Goal: Task Accomplishment & Management: Use online tool/utility

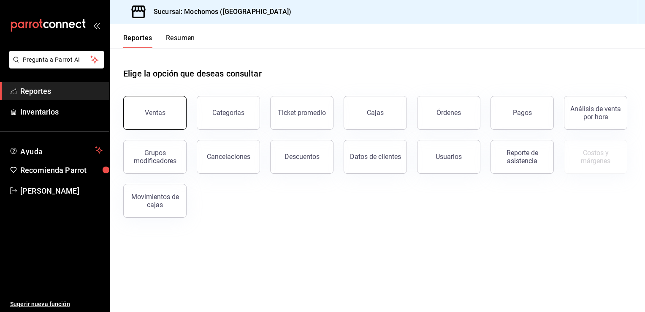
click at [157, 114] on div "Ventas" at bounding box center [155, 112] width 21 height 8
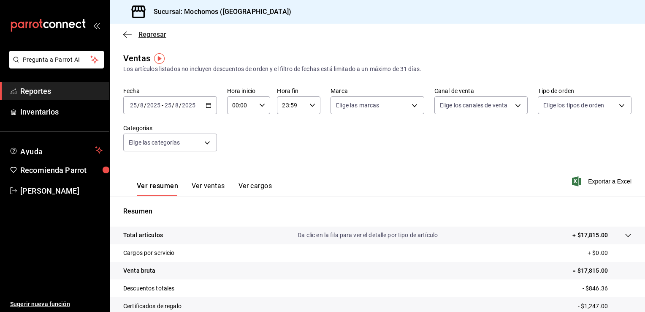
click at [127, 31] on icon "button" at bounding box center [127, 35] width 8 height 8
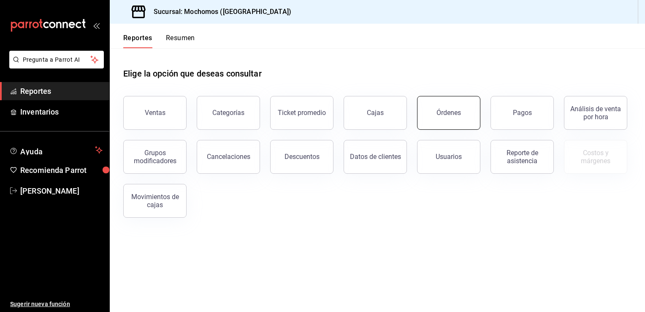
click at [436, 106] on button "Órdenes" at bounding box center [448, 113] width 63 height 34
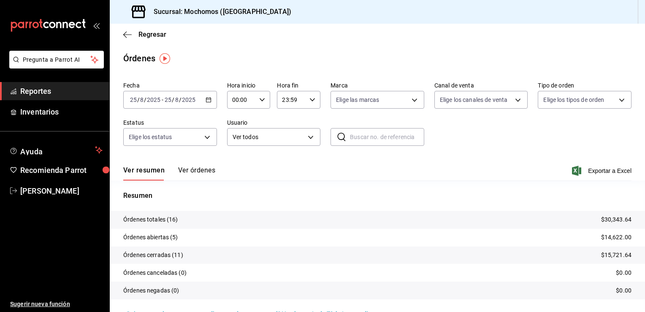
click at [206, 101] on icon "button" at bounding box center [209, 100] width 6 height 6
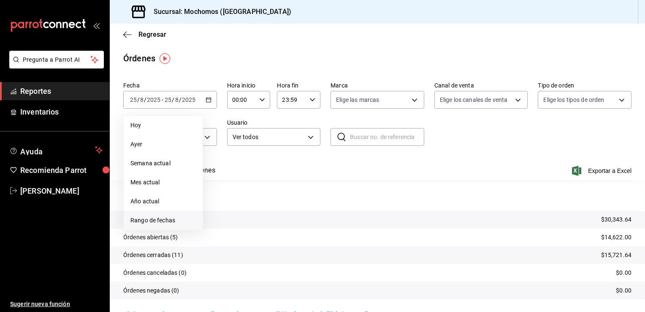
click at [150, 219] on span "Rango de fechas" at bounding box center [162, 220] width 65 height 9
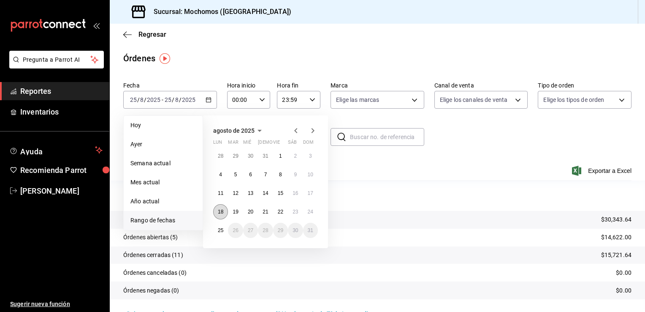
click at [219, 209] on abbr "18" at bounding box center [220, 212] width 5 height 6
click at [310, 209] on abbr "24" at bounding box center [310, 212] width 5 height 6
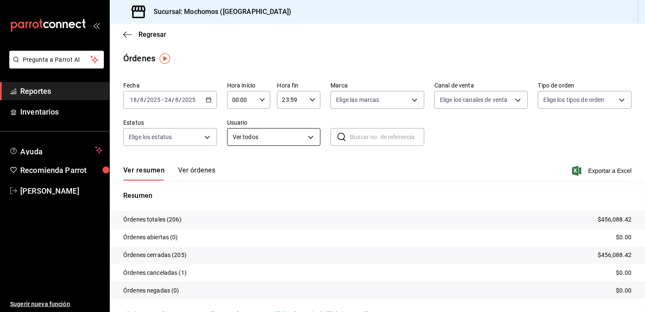
click at [309, 136] on body "Pregunta a Parrot AI Reportes Inventarios Ayuda Recomienda Parrot [PERSON_NAME]…" at bounding box center [322, 156] width 645 height 312
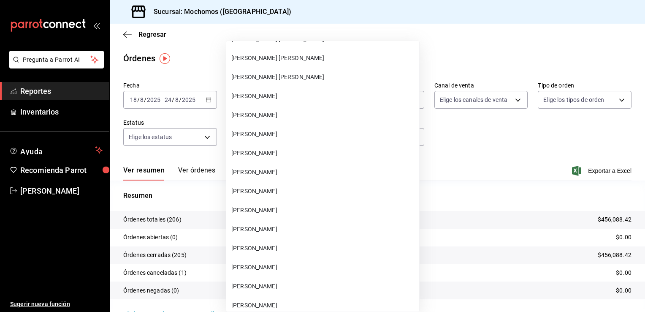
scroll to position [6466, 0]
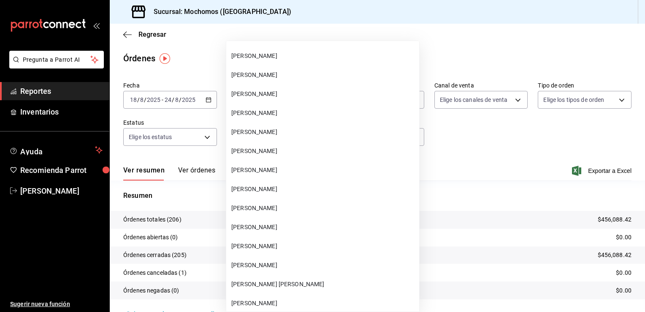
click at [264, 131] on span "[PERSON_NAME]" at bounding box center [323, 131] width 184 height 9
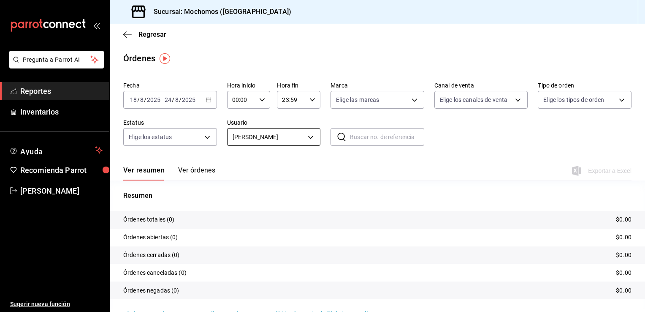
click at [307, 138] on body "Pregunta a Parrot AI Reportes Inventarios Ayuda Recomienda Parrot [PERSON_NAME]…" at bounding box center [322, 156] width 645 height 312
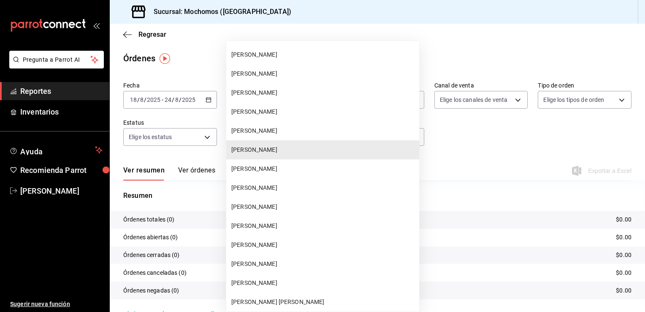
scroll to position [6449, 0]
click at [255, 206] on span "[PERSON_NAME]" at bounding box center [323, 206] width 184 height 9
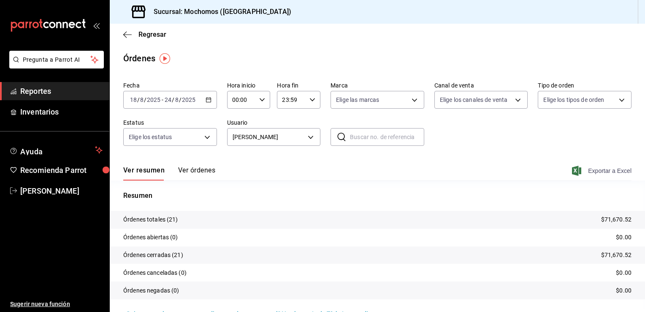
click at [598, 169] on span "Exportar a Excel" at bounding box center [603, 170] width 58 height 10
click at [308, 139] on body "Pregunta a Parrot AI Reportes Inventarios Ayuda Recomienda Parrot [PERSON_NAME]…" at bounding box center [322, 156] width 645 height 312
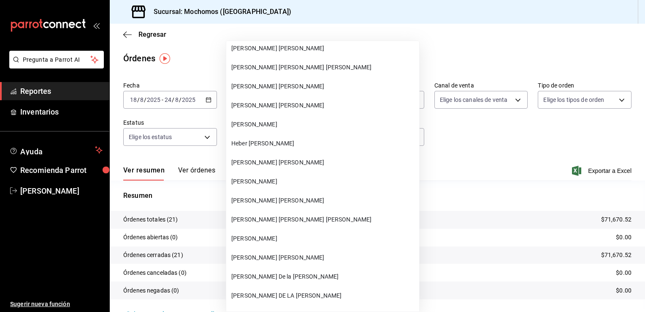
scroll to position [8043, 0]
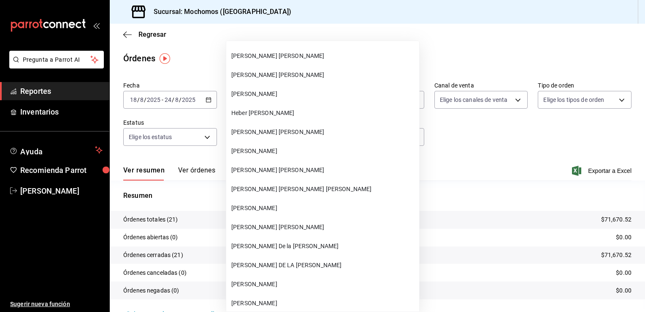
click at [256, 95] on span "[PERSON_NAME]" at bounding box center [323, 93] width 184 height 9
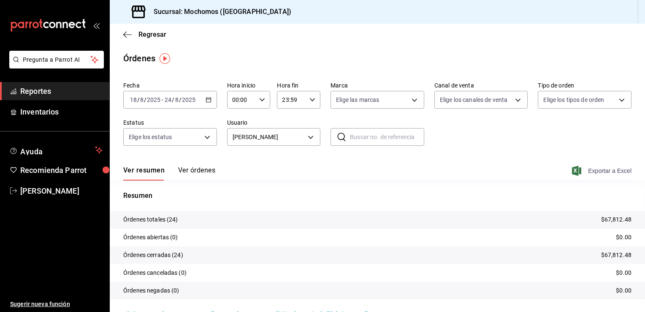
click at [607, 171] on span "Exportar a Excel" at bounding box center [603, 170] width 58 height 10
click at [309, 136] on body "Pregunta a Parrot AI Reportes Inventarios Ayuda Recomienda Parrot [PERSON_NAME]…" at bounding box center [322, 156] width 645 height 312
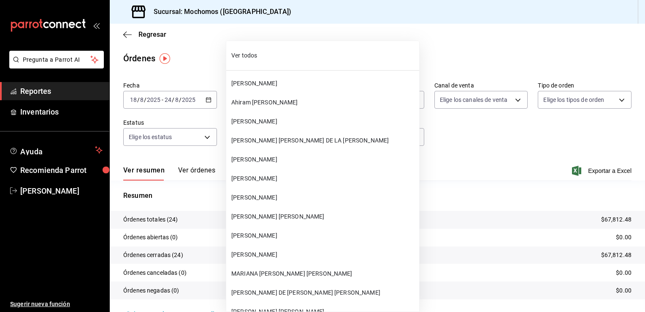
scroll to position [7961, 0]
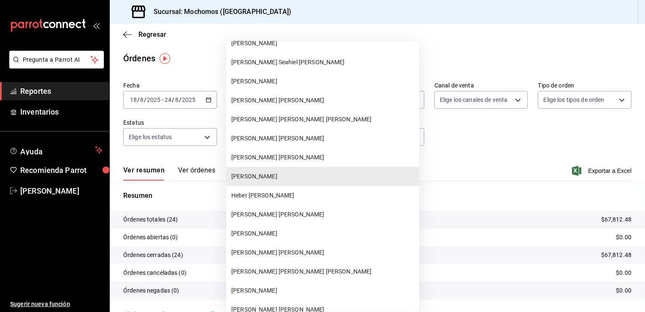
click at [254, 193] on span "Heber [PERSON_NAME]" at bounding box center [323, 195] width 184 height 9
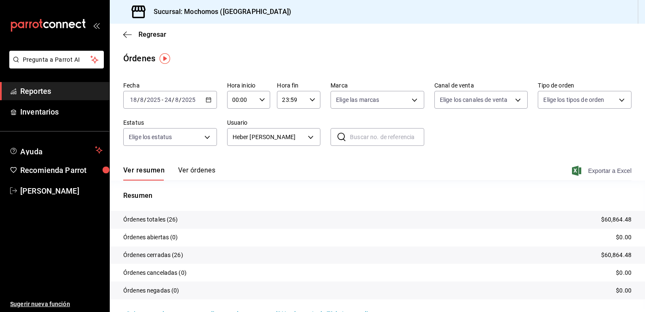
click at [596, 172] on span "Exportar a Excel" at bounding box center [603, 170] width 58 height 10
click at [308, 139] on body "Pregunta a Parrot AI Reportes Inventarios Ayuda Recomienda Parrot [PERSON_NAME]…" at bounding box center [322, 156] width 645 height 312
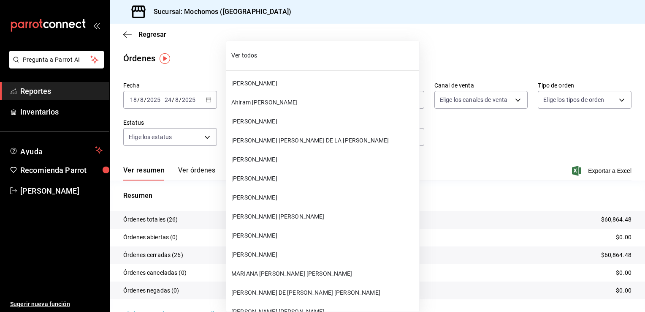
scroll to position [7979, 0]
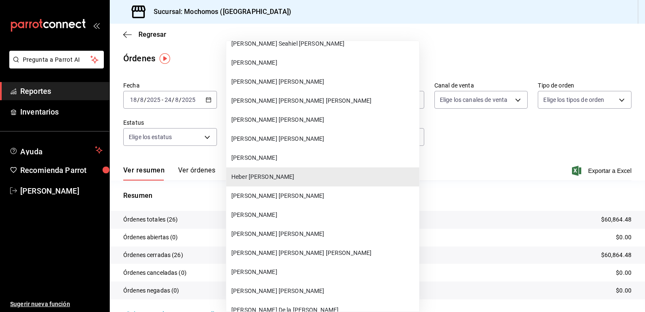
click at [267, 192] on span "[PERSON_NAME] [PERSON_NAME]" at bounding box center [323, 195] width 184 height 9
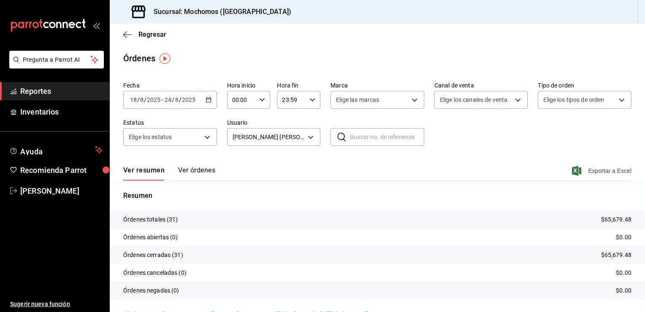
click at [590, 170] on span "Exportar a Excel" at bounding box center [603, 170] width 58 height 10
click at [309, 136] on body "Pregunta a Parrot AI Reportes Inventarios Ayuda Recomienda Parrot [PERSON_NAME]…" at bounding box center [322, 156] width 645 height 312
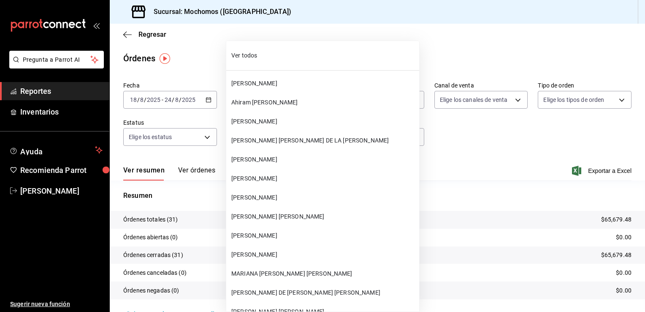
scroll to position [7998, 0]
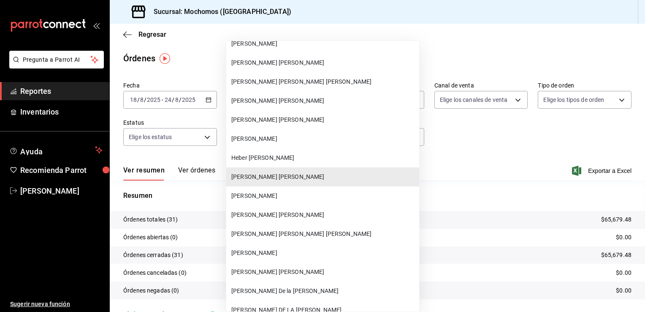
click at [252, 193] on span "[PERSON_NAME]" at bounding box center [323, 195] width 184 height 9
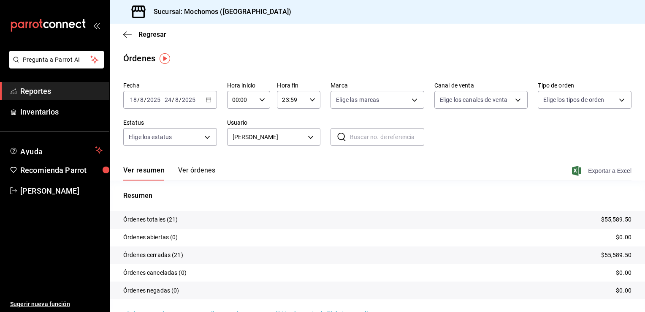
click at [596, 171] on span "Exportar a Excel" at bounding box center [603, 170] width 58 height 10
click at [307, 135] on body "Pregunta a Parrot AI Reportes Inventarios Ayuda Recomienda Parrot [PERSON_NAME]…" at bounding box center [322, 156] width 645 height 312
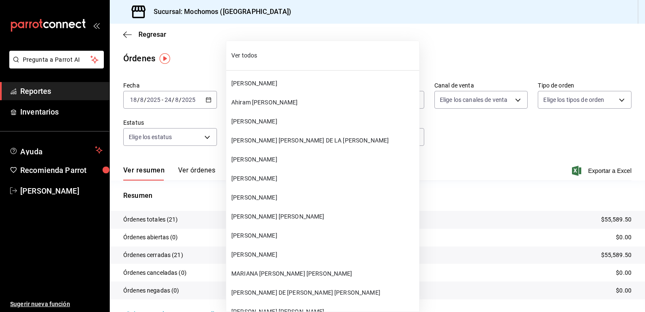
scroll to position [8018, 0]
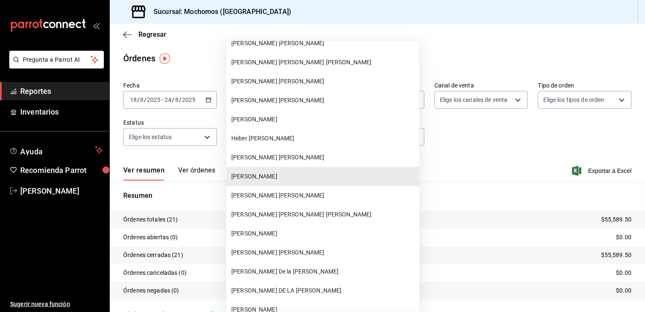
click at [271, 195] on span "[PERSON_NAME] [PERSON_NAME]" at bounding box center [323, 195] width 184 height 9
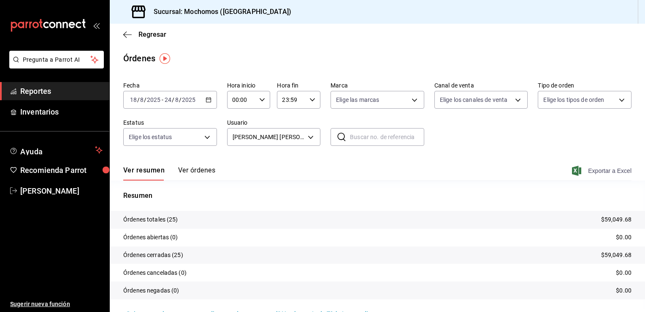
click at [591, 171] on span "Exportar a Excel" at bounding box center [603, 170] width 58 height 10
click at [309, 135] on body "Pregunta a Parrot AI Reportes Inventarios Ayuda Recomienda Parrot [PERSON_NAME]…" at bounding box center [322, 156] width 645 height 312
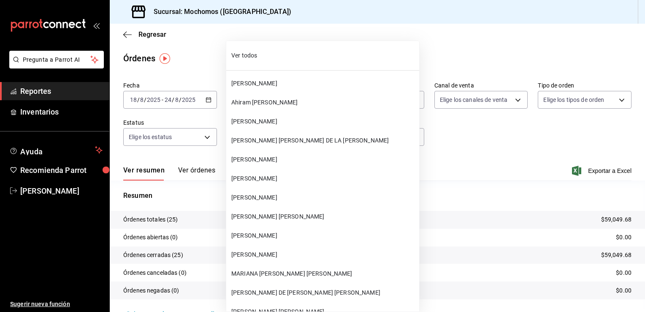
scroll to position [8037, 0]
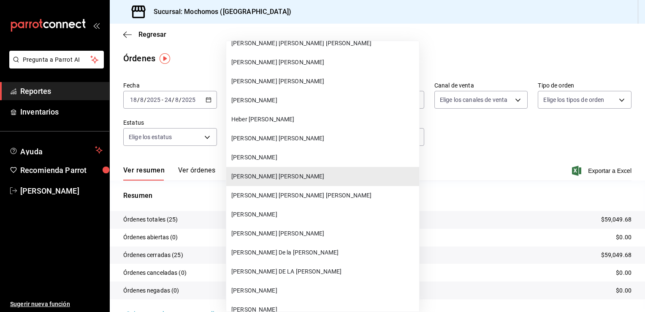
click at [265, 212] on span "[PERSON_NAME]" at bounding box center [323, 214] width 184 height 9
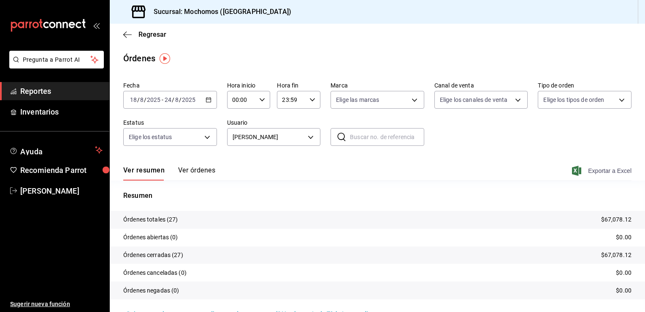
click at [595, 171] on span "Exportar a Excel" at bounding box center [603, 170] width 58 height 10
click at [309, 136] on body "Pregunta a Parrot AI Reportes Inventarios Ayuda Recomienda Parrot [PERSON_NAME]…" at bounding box center [322, 156] width 645 height 312
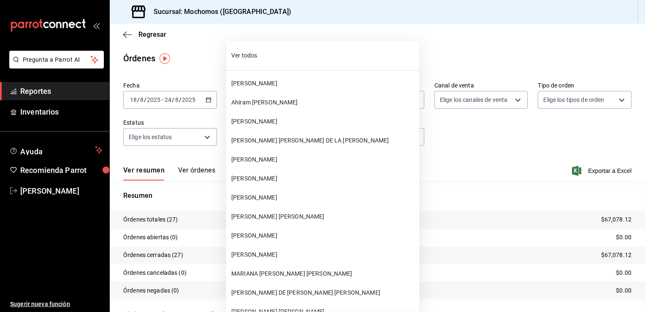
scroll to position [8074, 0]
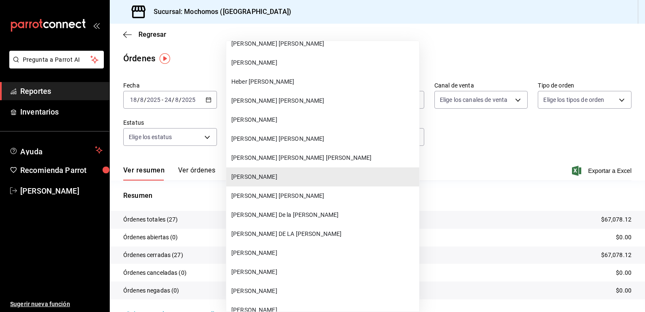
click at [277, 157] on span "[PERSON_NAME] [PERSON_NAME] [PERSON_NAME]" at bounding box center [323, 157] width 184 height 9
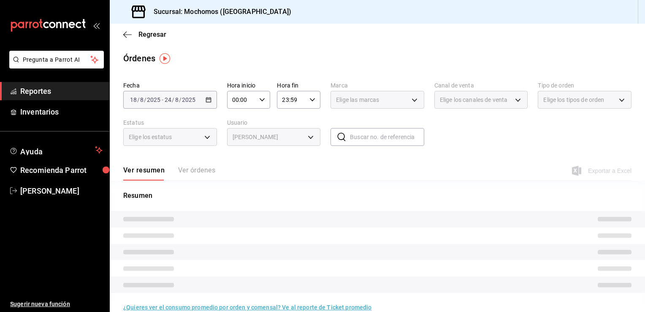
type input "c7a30fb1-6518-46f4-b8fa-f0c278212e30"
